Goal: Task Accomplishment & Management: Use online tool/utility

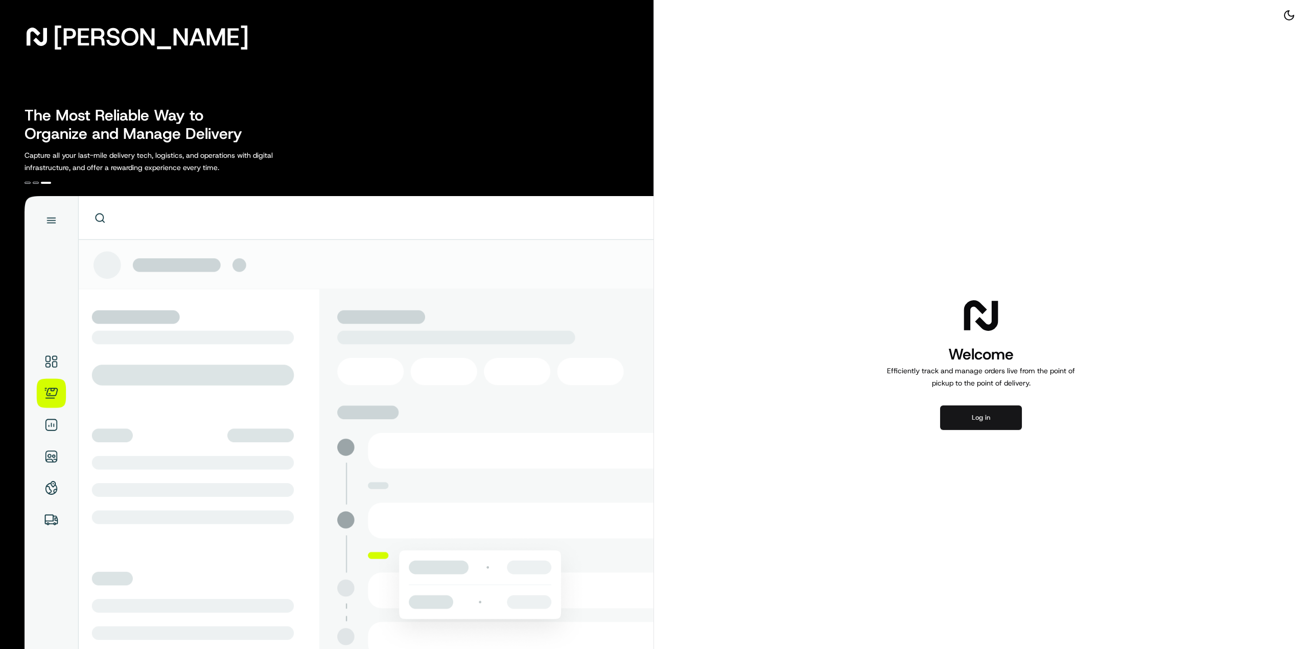
click at [973, 411] on button "Log in" at bounding box center [981, 418] width 82 height 25
